Goal: Transaction & Acquisition: Purchase product/service

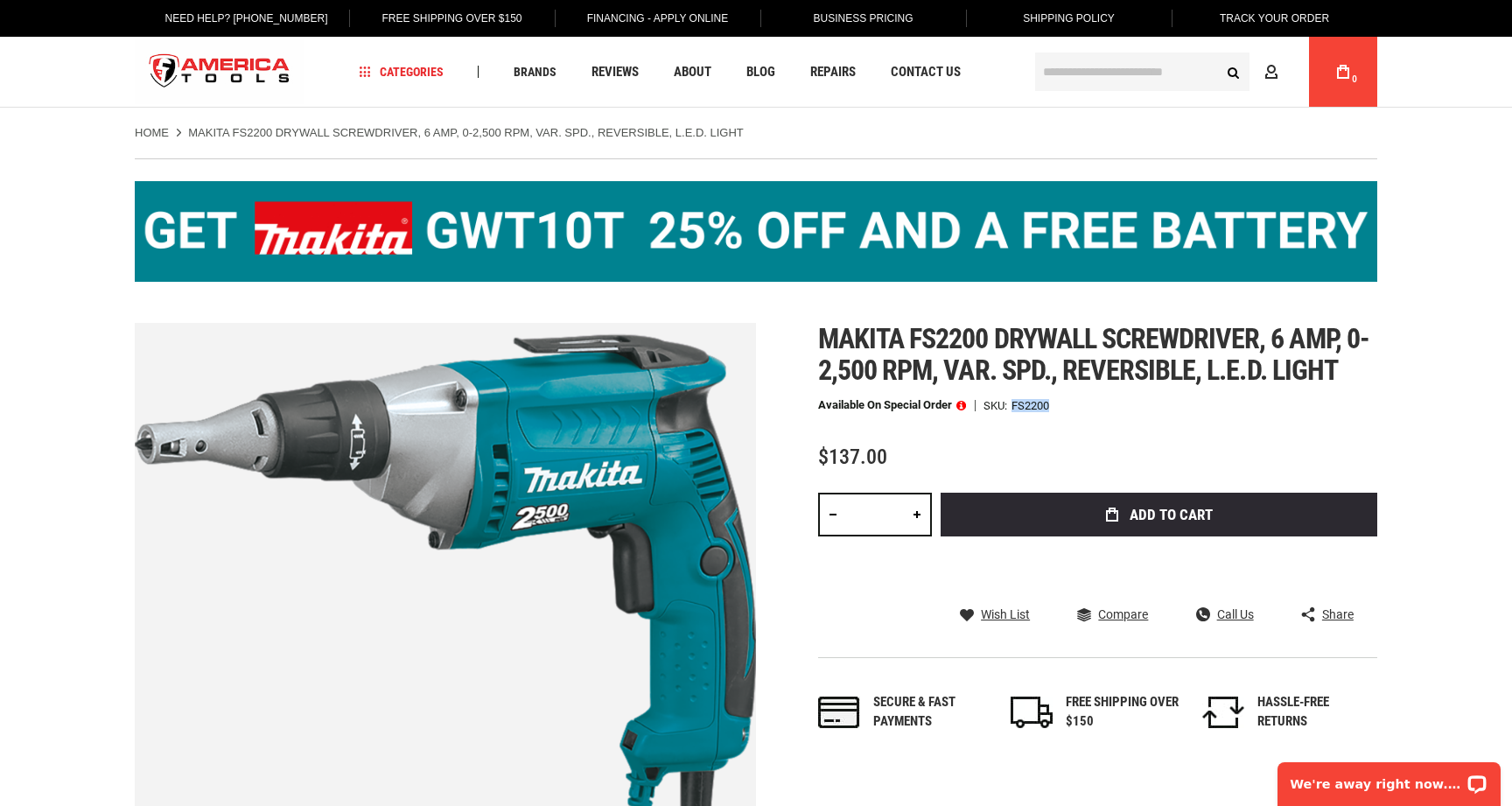
drag, startPoint x: 1052, startPoint y: 404, endPoint x: 1015, endPoint y: 405, distance: 37.0
click at [1015, 405] on div "Available on Special Order SKU FS2200" at bounding box center [1097, 405] width 559 height 12
copy div "FS2200"
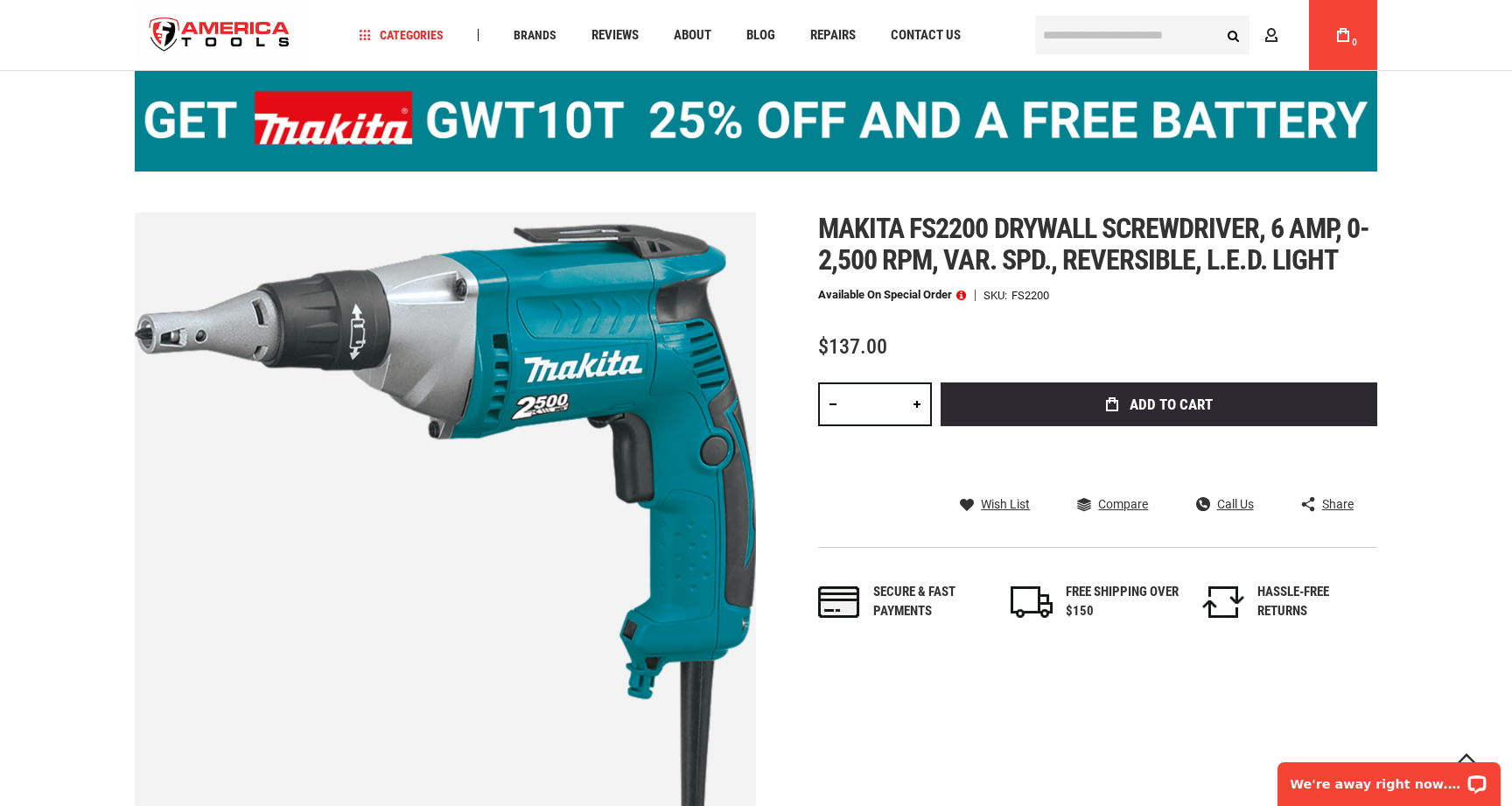
click at [963, 297] on span at bounding box center [961, 295] width 10 height 12
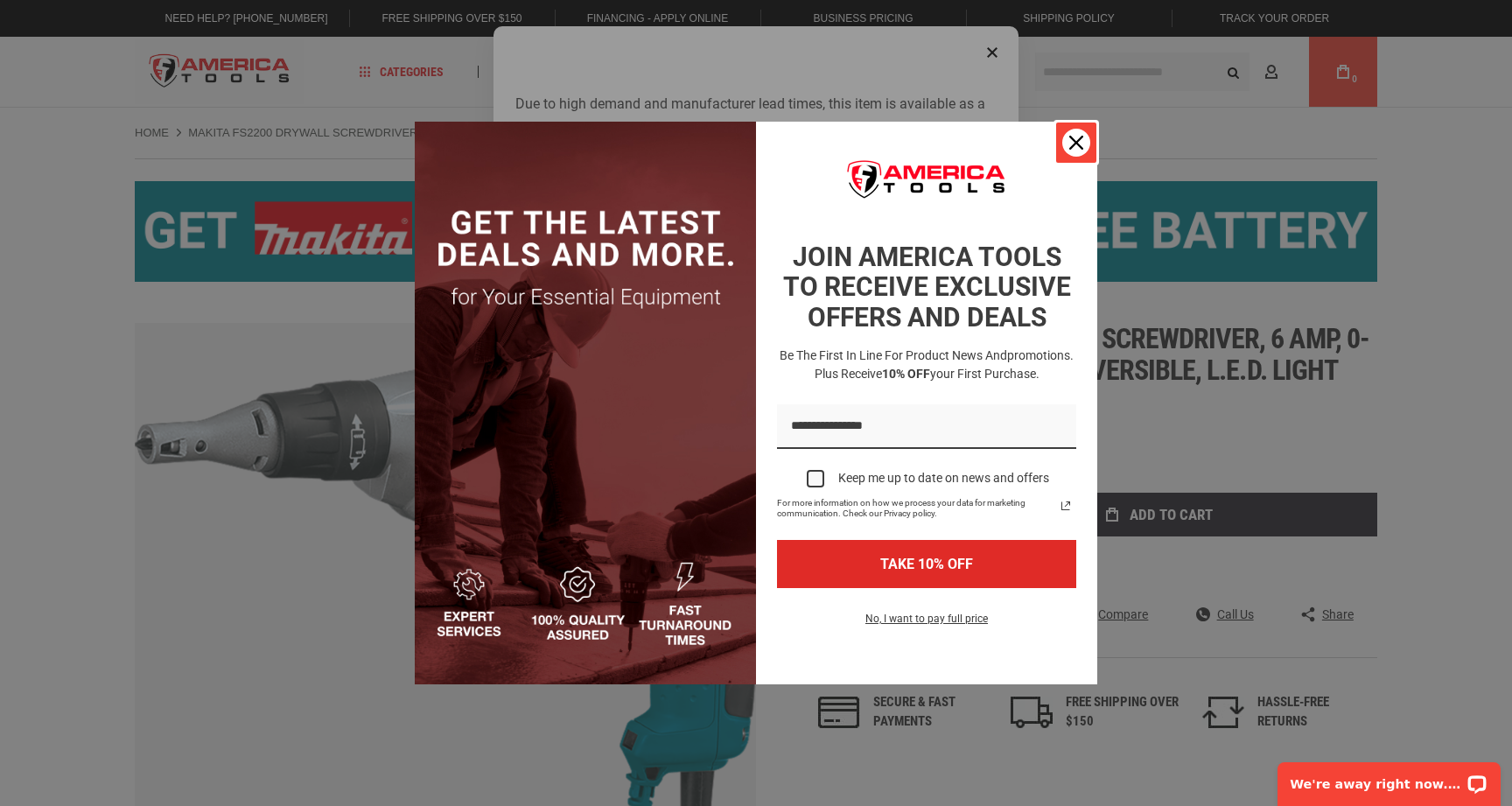
click at [1073, 143] on icon "close icon" at bounding box center [1076, 143] width 14 height 14
